Goal: Information Seeking & Learning: Check status

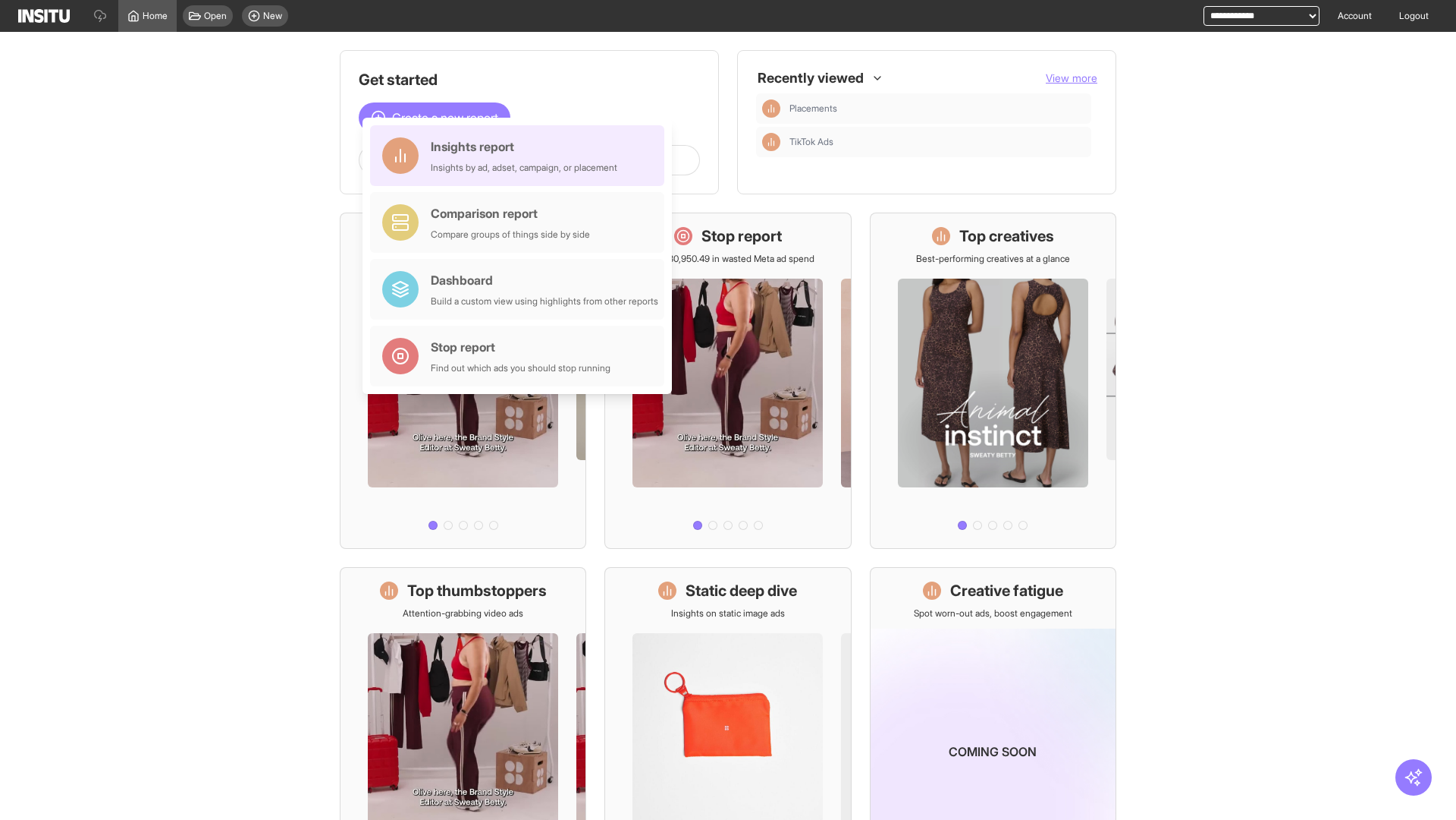
click at [521, 155] on div "Insights report Insights by ad, adset, campaign, or placement" at bounding box center [524, 155] width 187 height 36
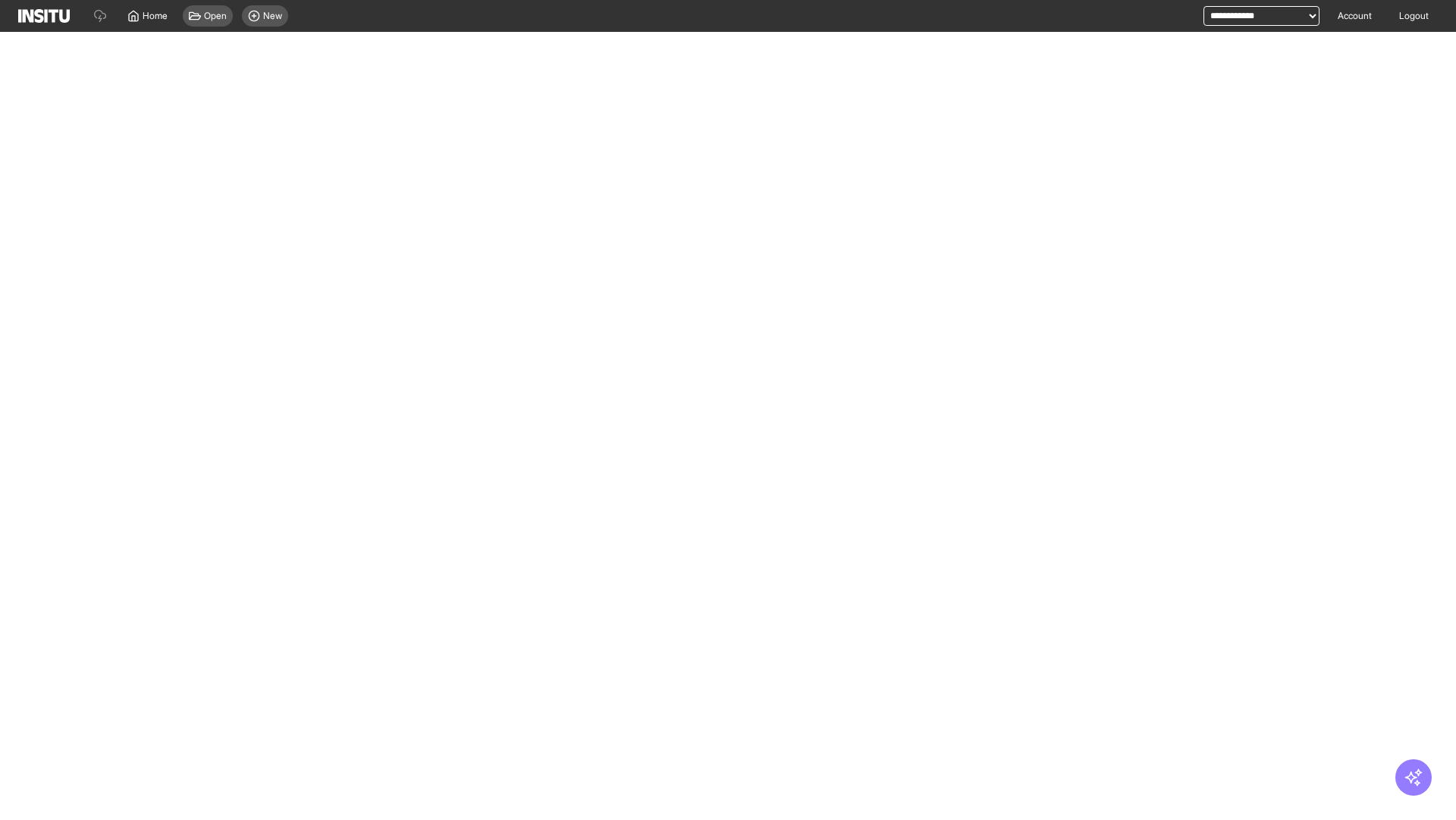
select select "**"
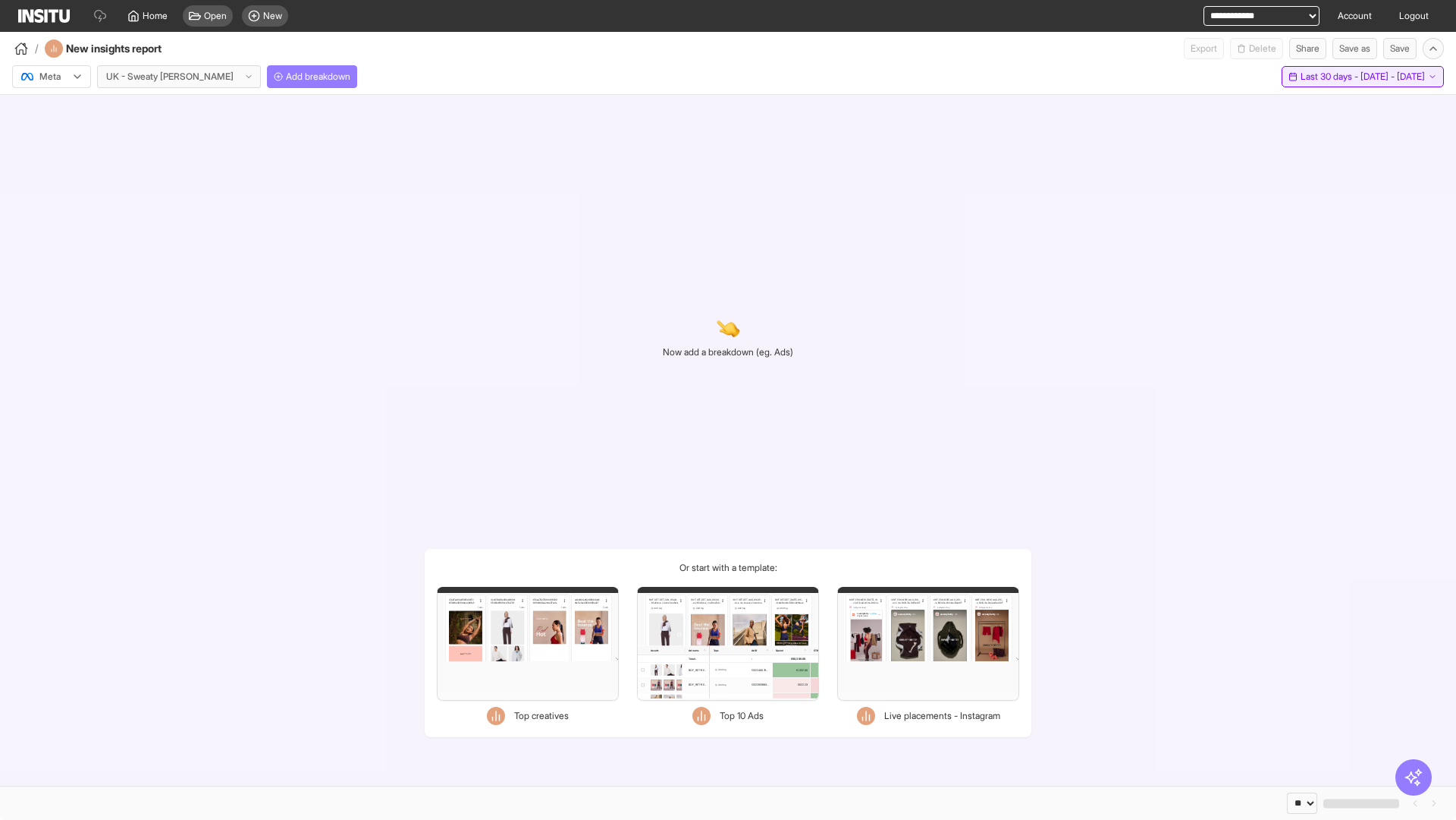
click at [1332, 77] on span "Last 30 days - [DATE] - [DATE]" at bounding box center [1363, 76] width 124 height 12
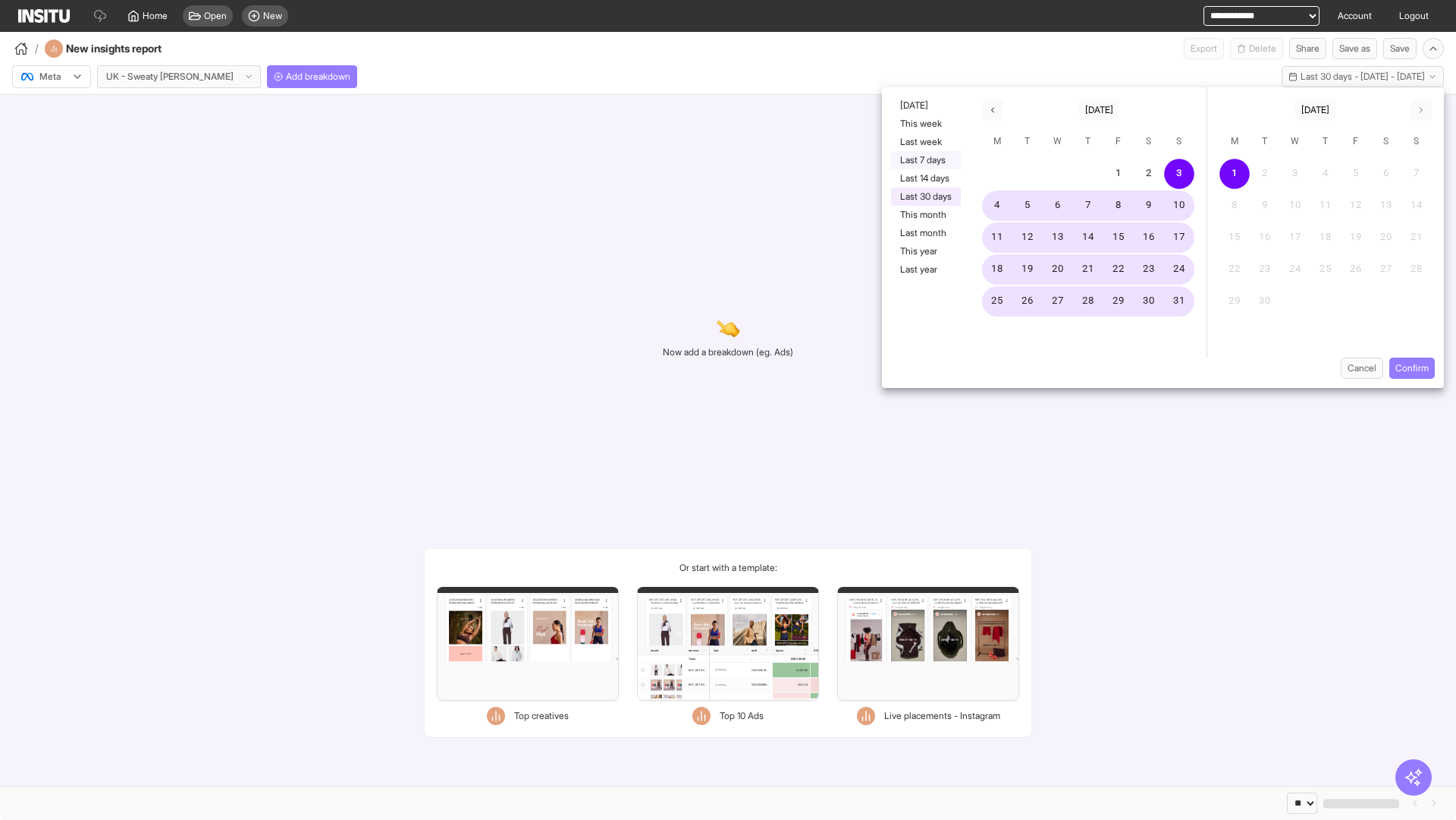
click at [925, 161] on button "Last 7 days" at bounding box center [926, 160] width 69 height 18
